Goal: Navigation & Orientation: Find specific page/section

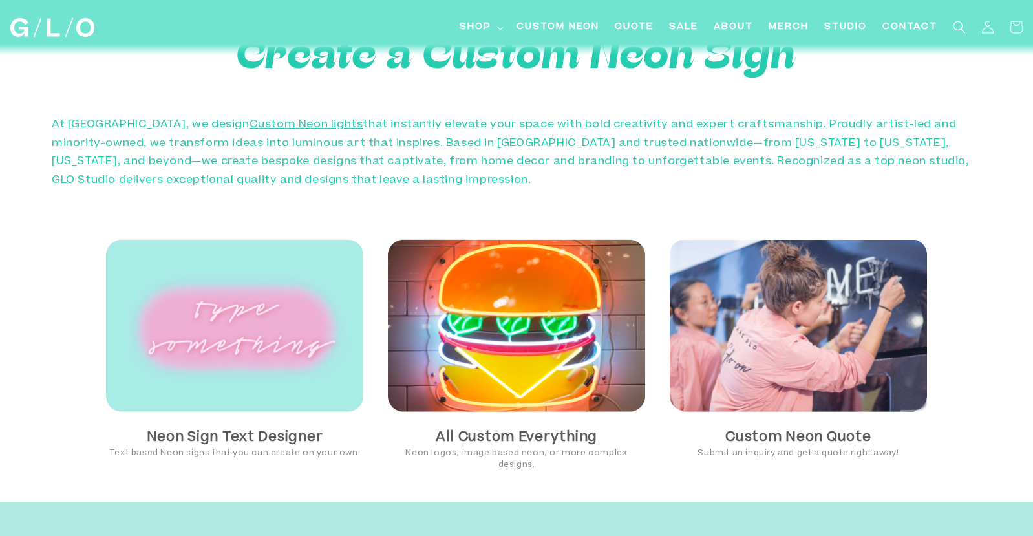
scroll to position [717, 0]
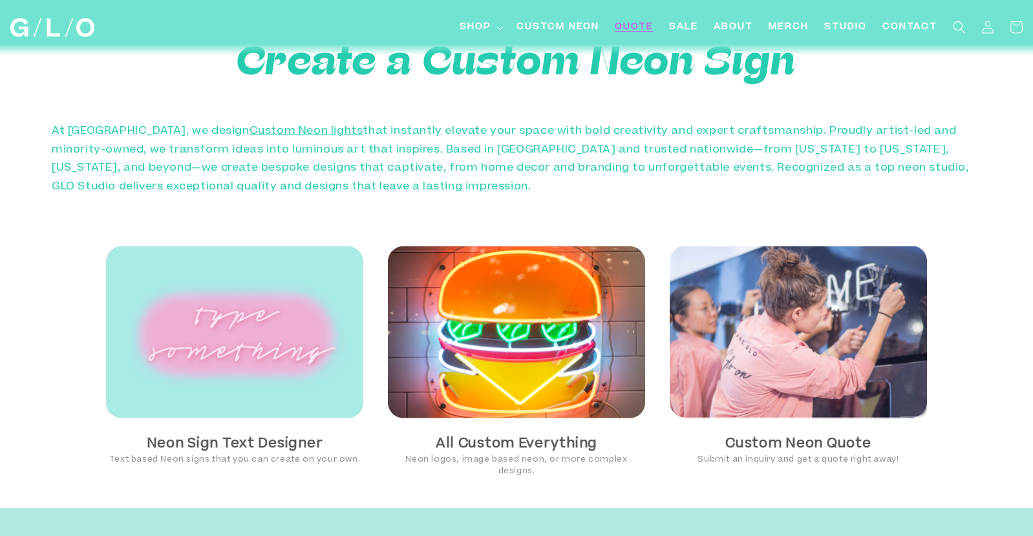
click at [645, 28] on span "Quote" at bounding box center [634, 28] width 39 height 14
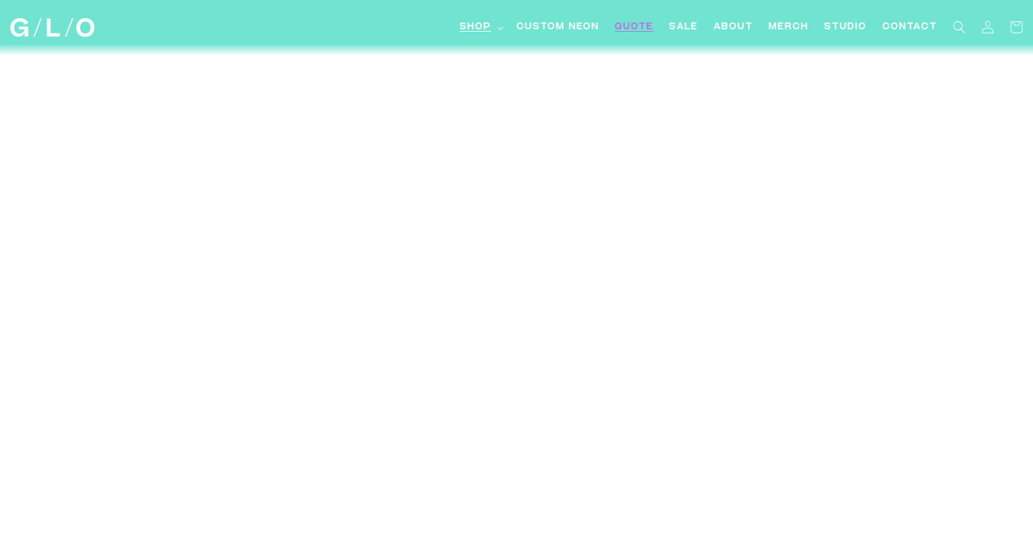
click at [476, 29] on span "Shop" at bounding box center [476, 28] width 32 height 14
click at [79, 25] on img at bounding box center [52, 27] width 84 height 19
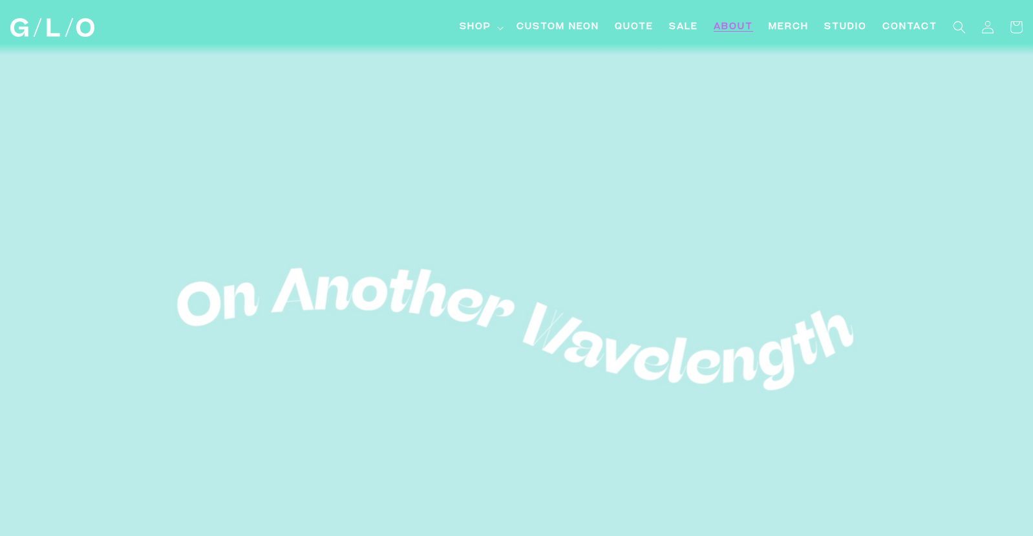
click at [724, 34] on link "About" at bounding box center [733, 27] width 55 height 29
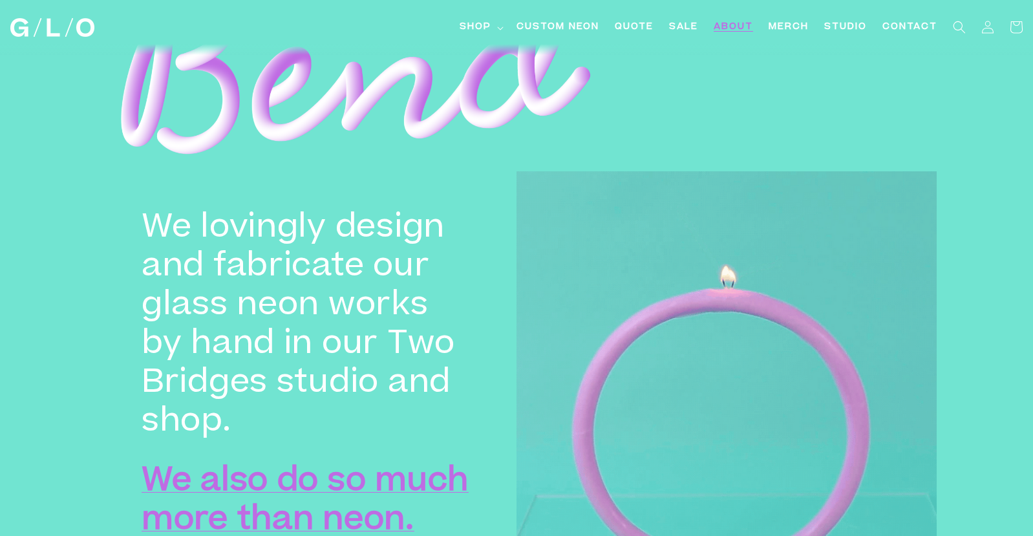
scroll to position [1761, 0]
